Goal: Task Accomplishment & Management: Manage account settings

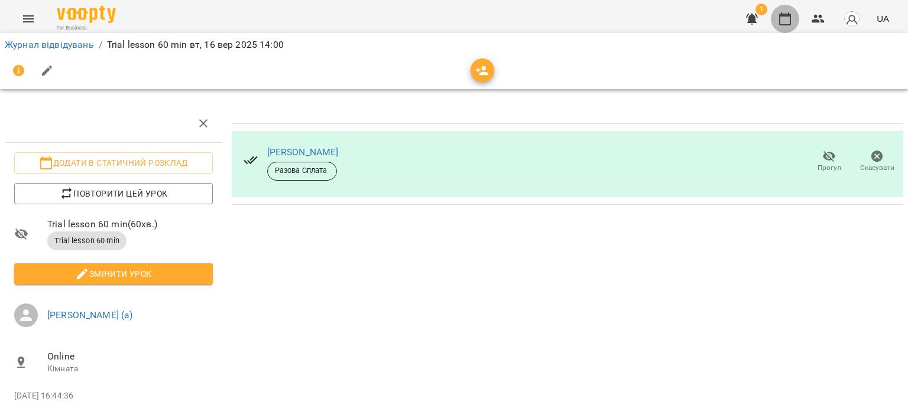
click at [785, 17] on icon "button" at bounding box center [785, 19] width 14 height 14
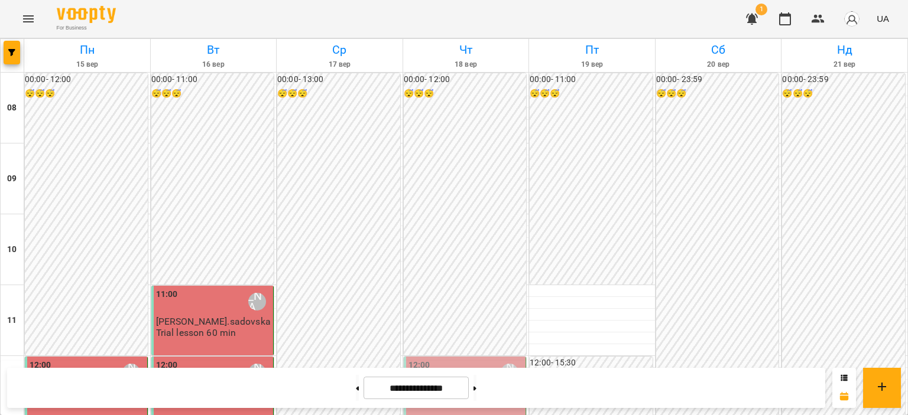
drag, startPoint x: 385, startPoint y: 243, endPoint x: 385, endPoint y: 146, distance: 96.9
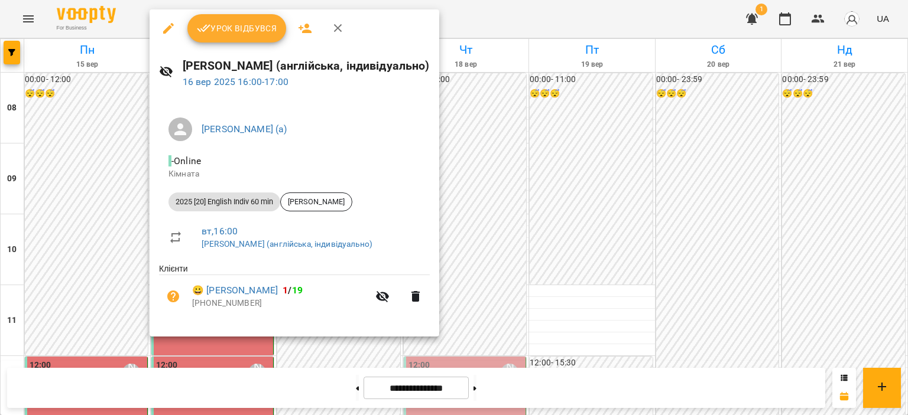
click at [222, 31] on span "Урок відбувся" at bounding box center [237, 28] width 80 height 14
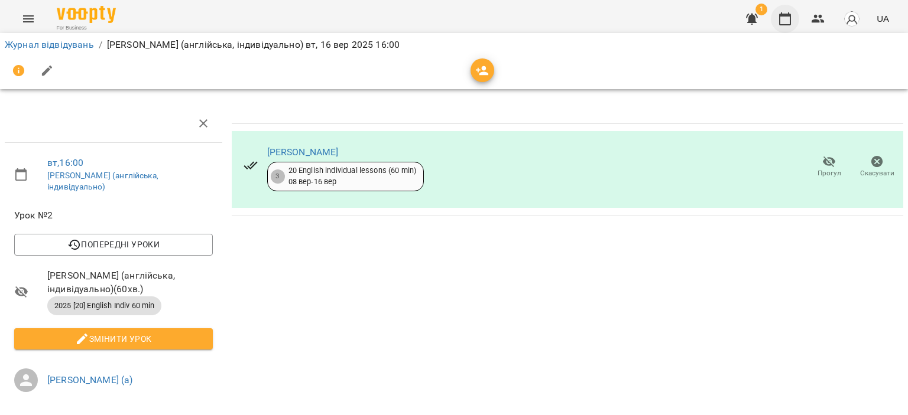
click at [784, 15] on icon "button" at bounding box center [785, 18] width 12 height 13
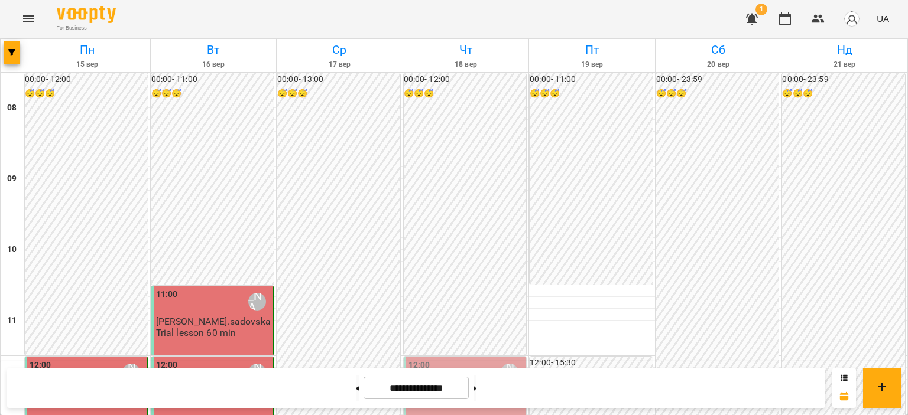
scroll to position [355, 0]
click at [859, 16] on img "button" at bounding box center [851, 19] width 17 height 17
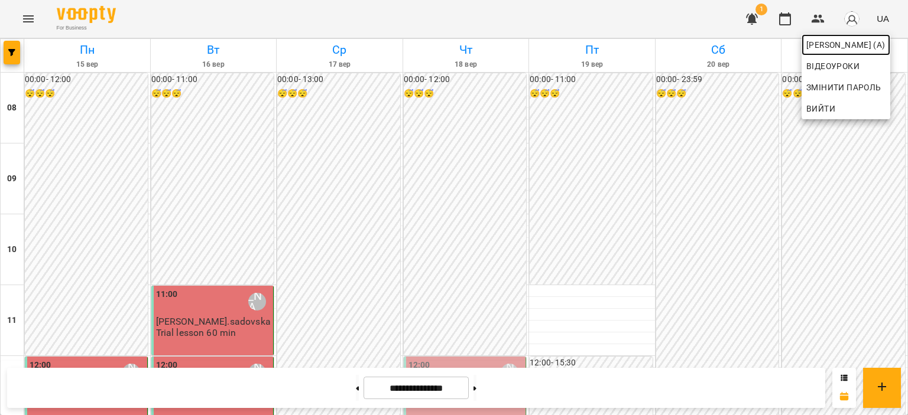
click at [838, 43] on span "[PERSON_NAME] (а)" at bounding box center [845, 45] width 79 height 14
